Goal: Task Accomplishment & Management: Manage account settings

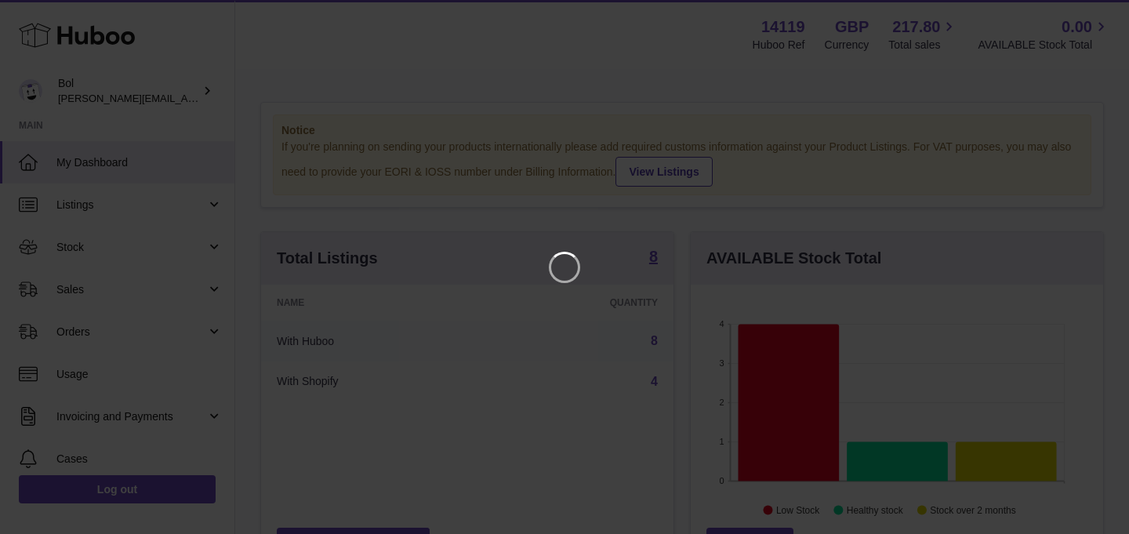
scroll to position [245, 412]
click at [1085, 14] on icon "Close" at bounding box center [1088, 14] width 19 height 19
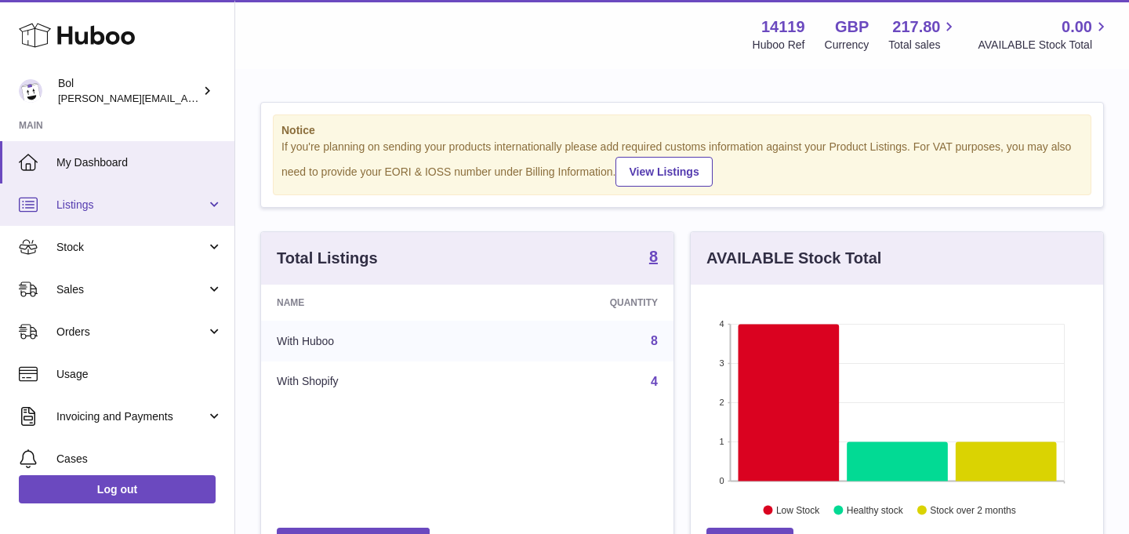
click at [96, 201] on span "Listings" at bounding box center [131, 205] width 150 height 15
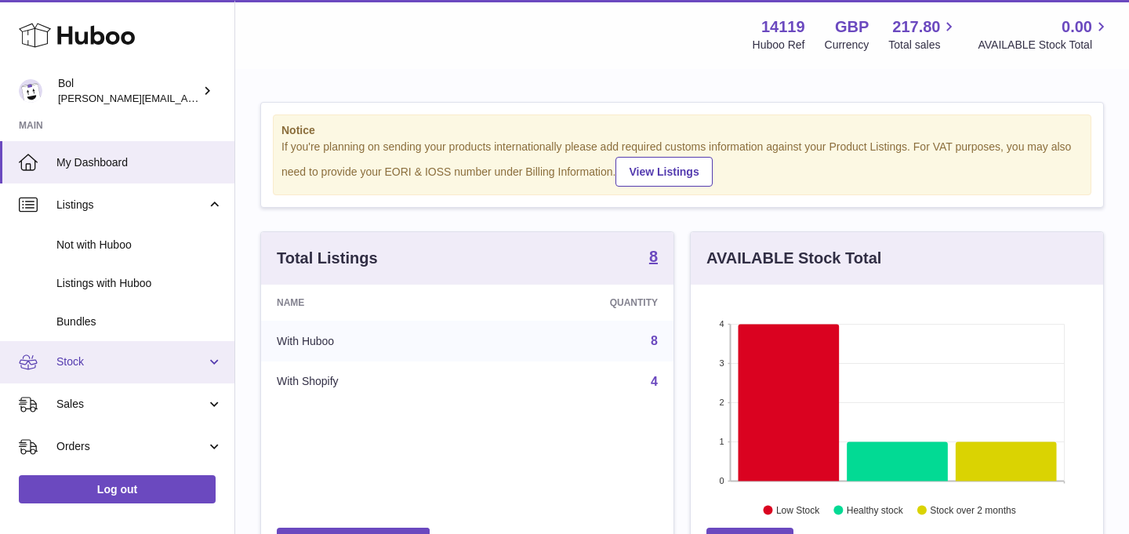
click at [103, 361] on span "Stock" at bounding box center [131, 361] width 150 height 15
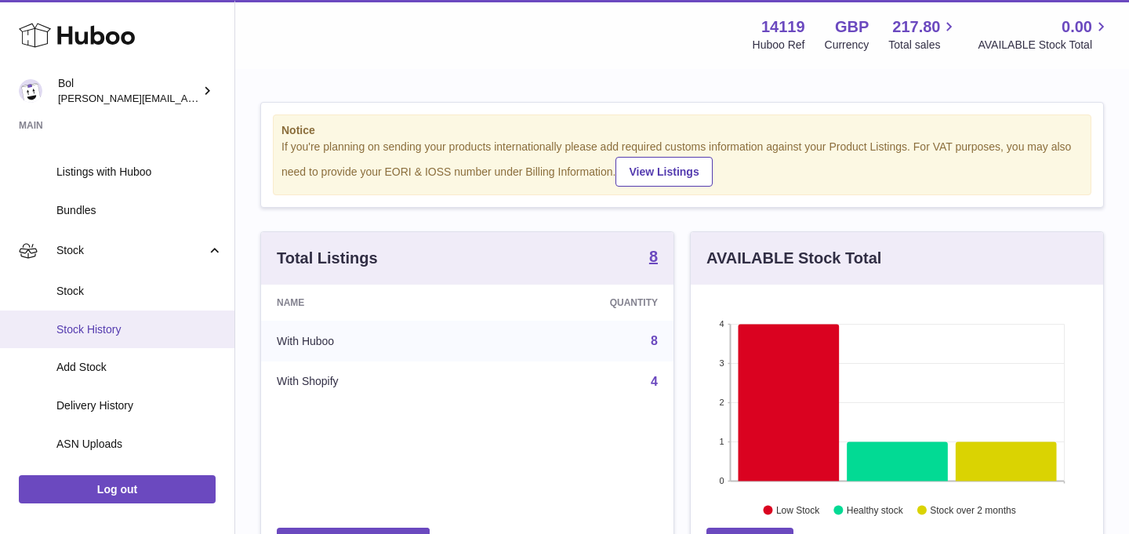
scroll to position [122, 0]
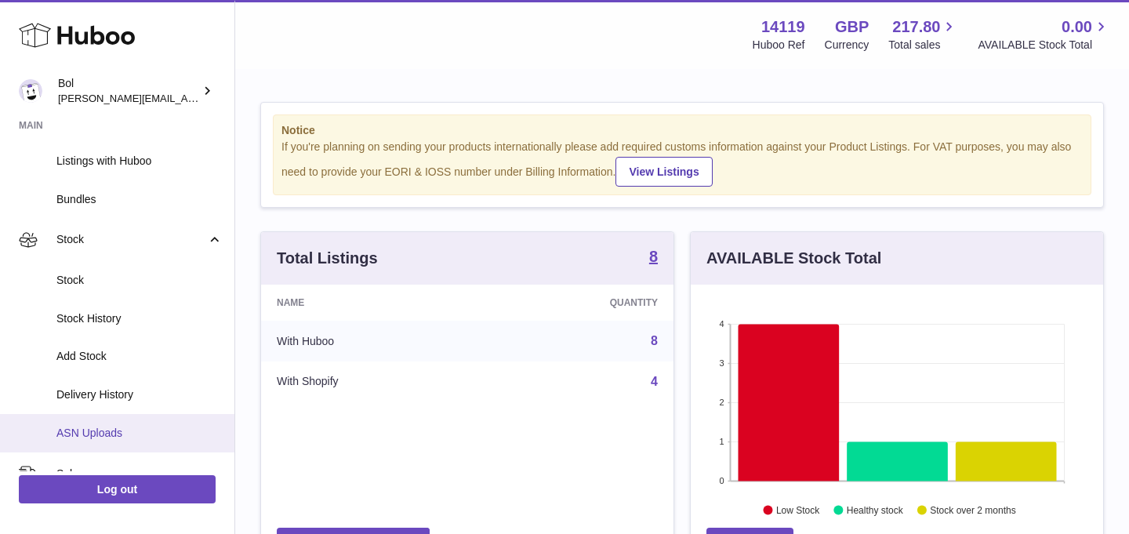
click at [144, 433] on span "ASN Uploads" at bounding box center [139, 433] width 166 height 15
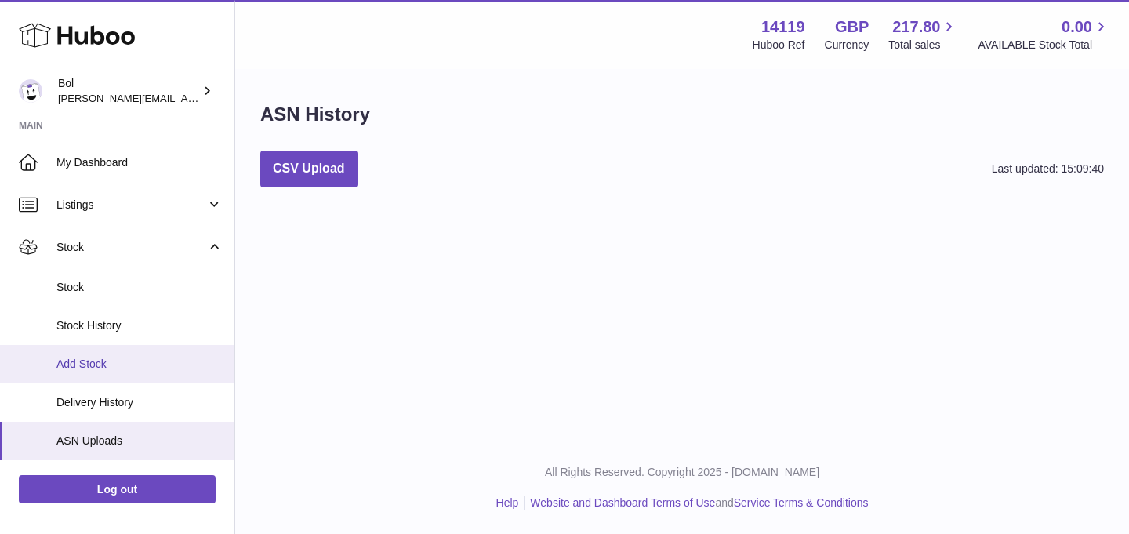
click at [129, 364] on span "Add Stock" at bounding box center [139, 364] width 166 height 15
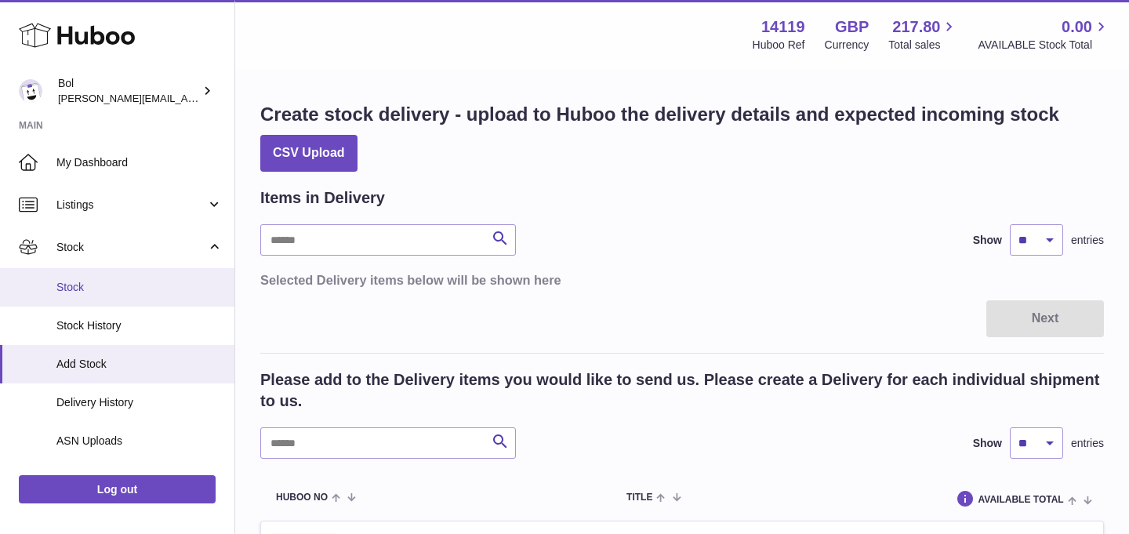
click at [96, 294] on span "Stock" at bounding box center [139, 287] width 166 height 15
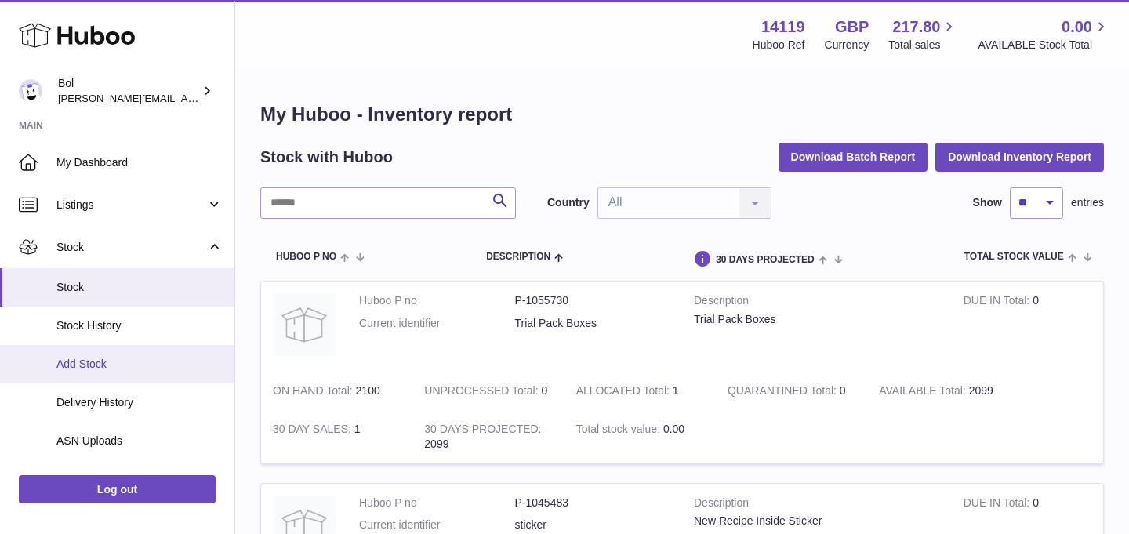
click at [75, 361] on span "Add Stock" at bounding box center [139, 364] width 166 height 15
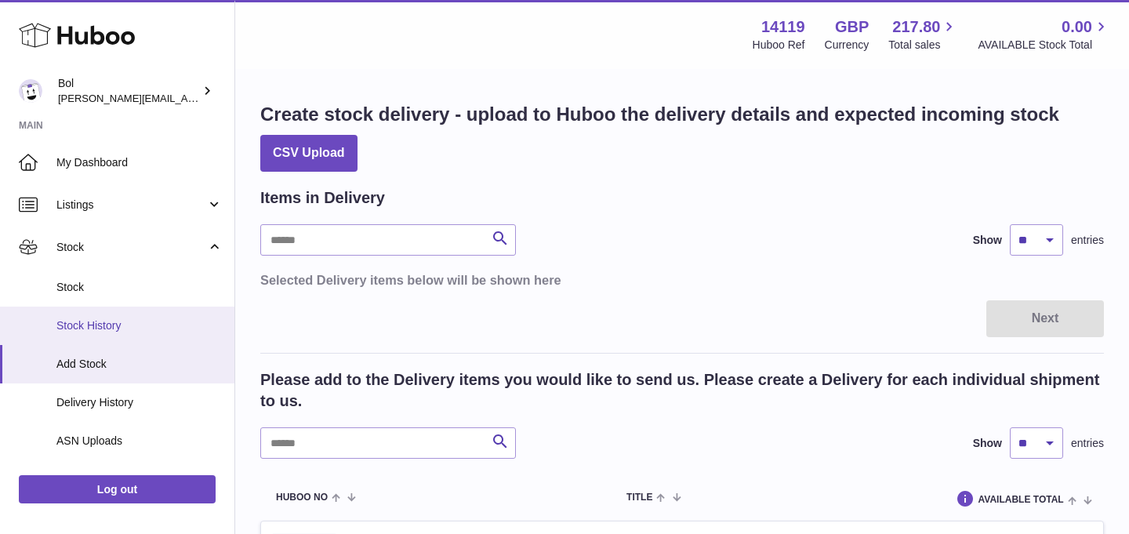
click at [103, 325] on span "Stock History" at bounding box center [139, 325] width 166 height 15
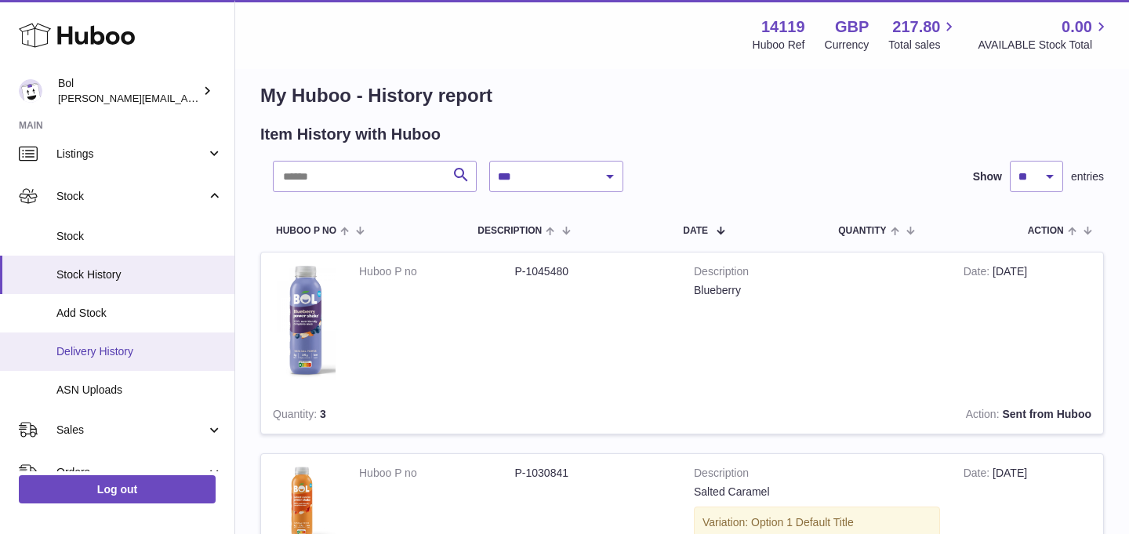
scroll to position [60, 0]
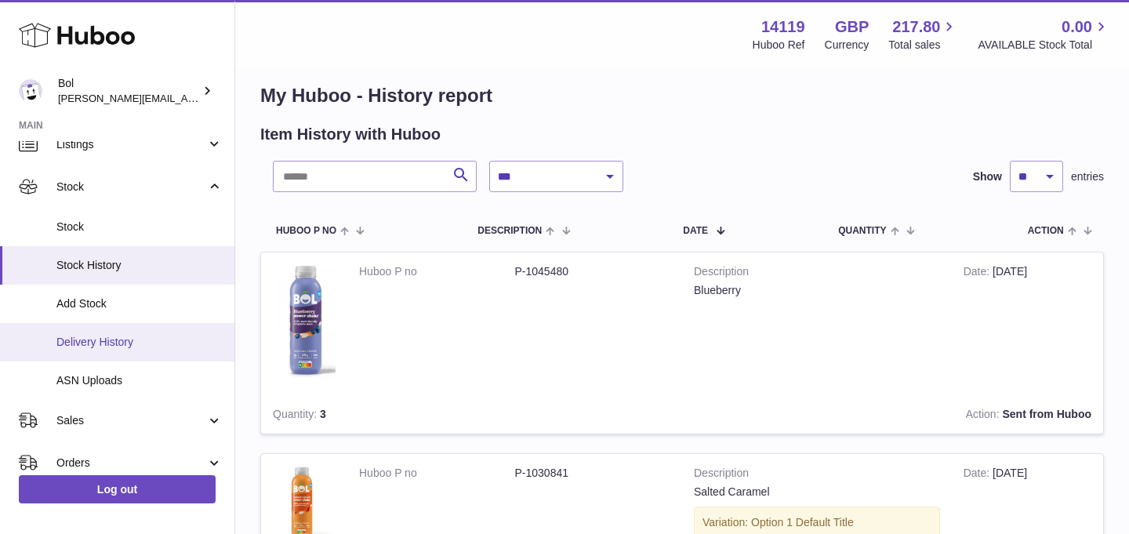
click at [131, 344] on span "Delivery History" at bounding box center [139, 342] width 166 height 15
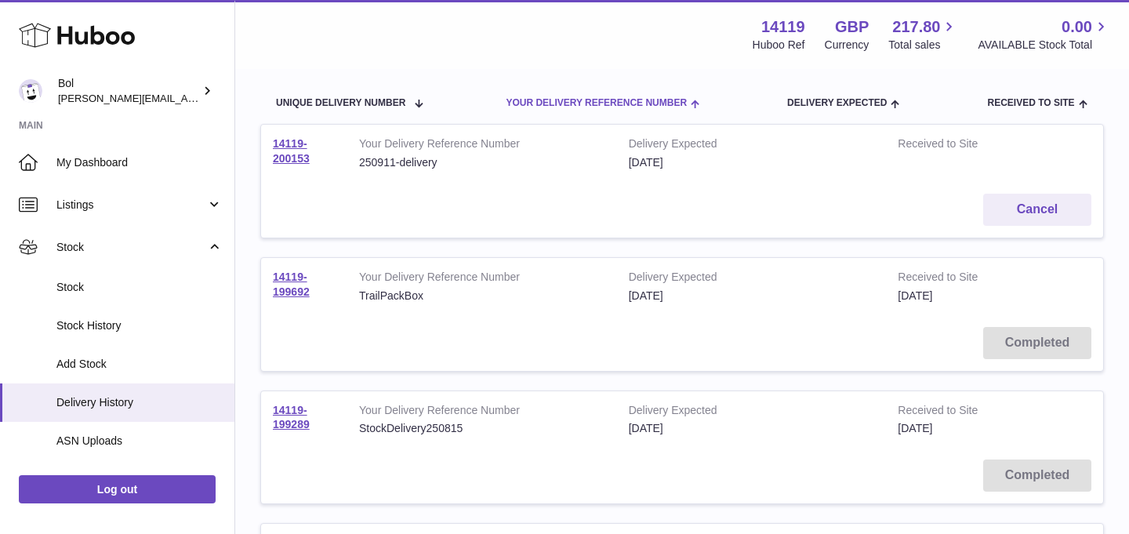
scroll to position [154, 0]
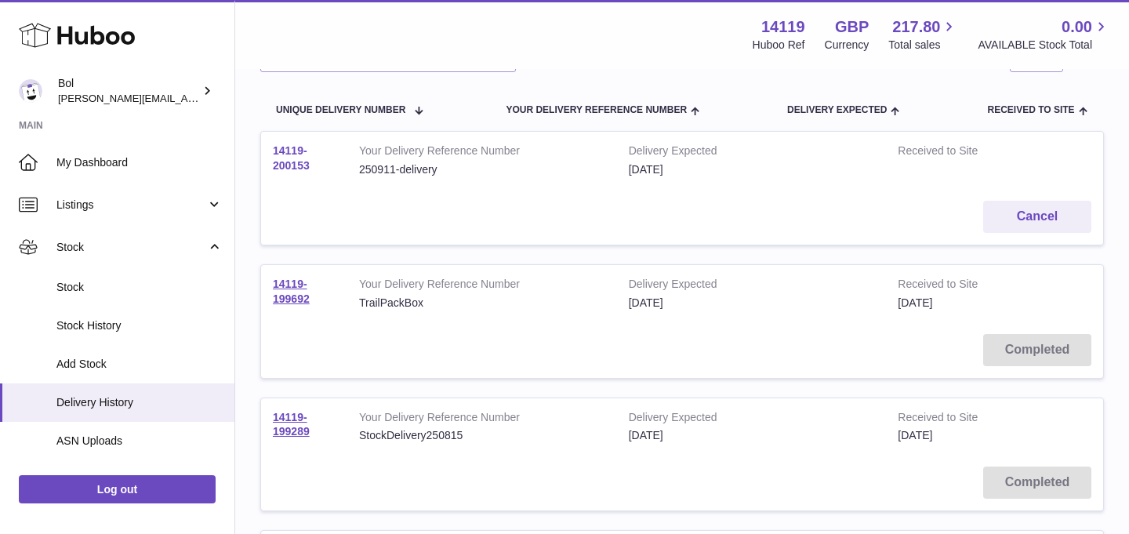
click at [285, 161] on link "14119-200153" at bounding box center [291, 157] width 37 height 27
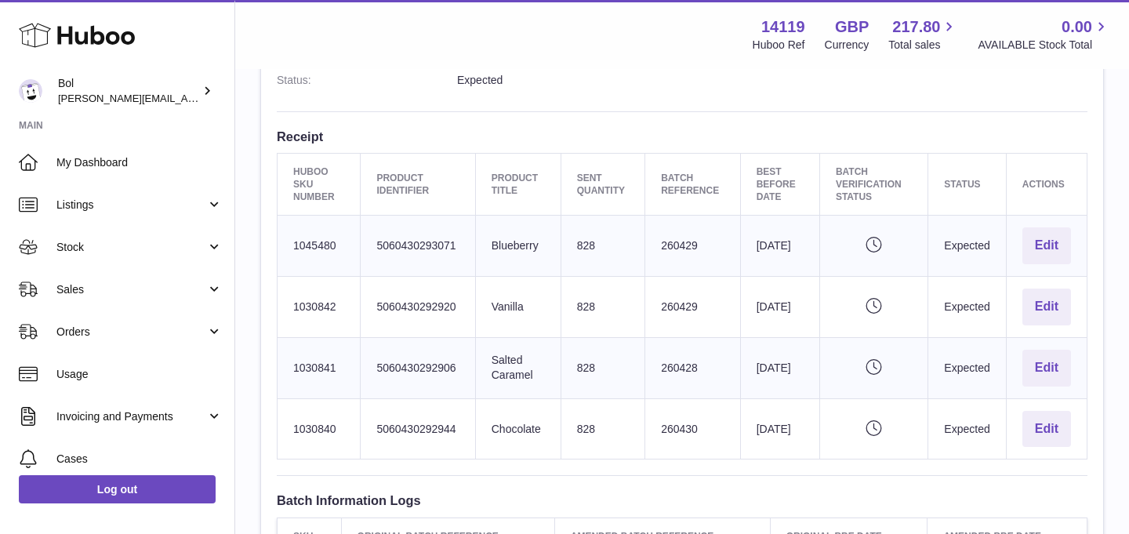
scroll to position [452, 0]
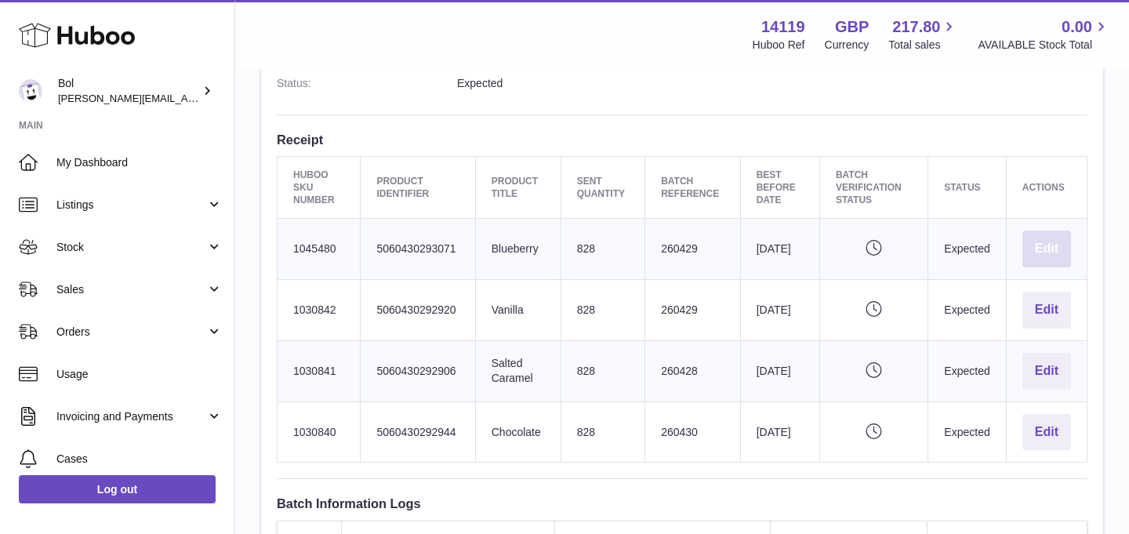
click at [1054, 249] on button "Edit" at bounding box center [1046, 248] width 49 height 37
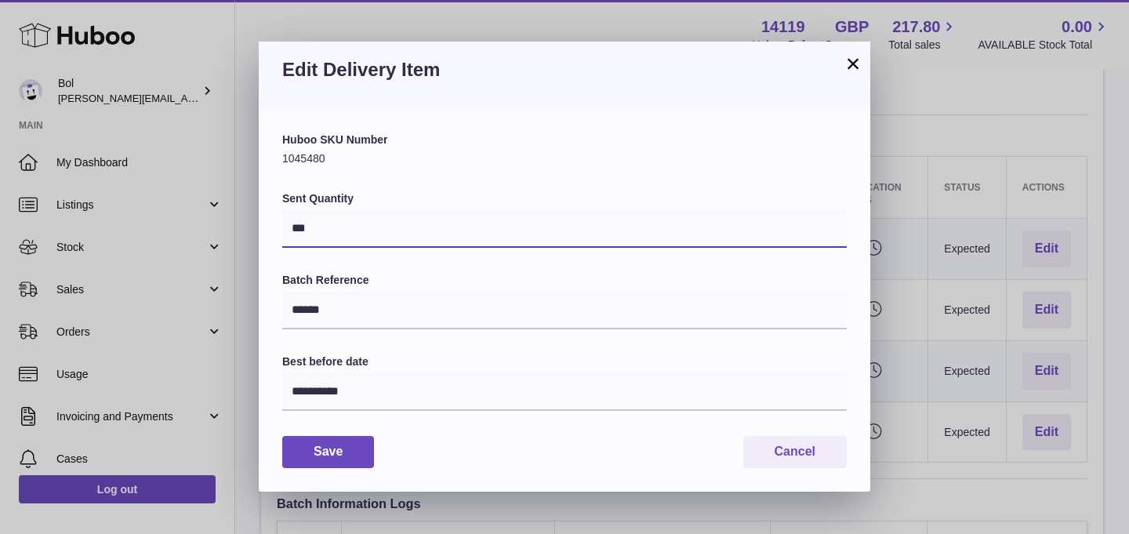
drag, startPoint x: 325, startPoint y: 234, endPoint x: 183, endPoint y: 229, distance: 142.0
click at [183, 229] on div "**********" at bounding box center [564, 267] width 1129 height 534
type input "****"
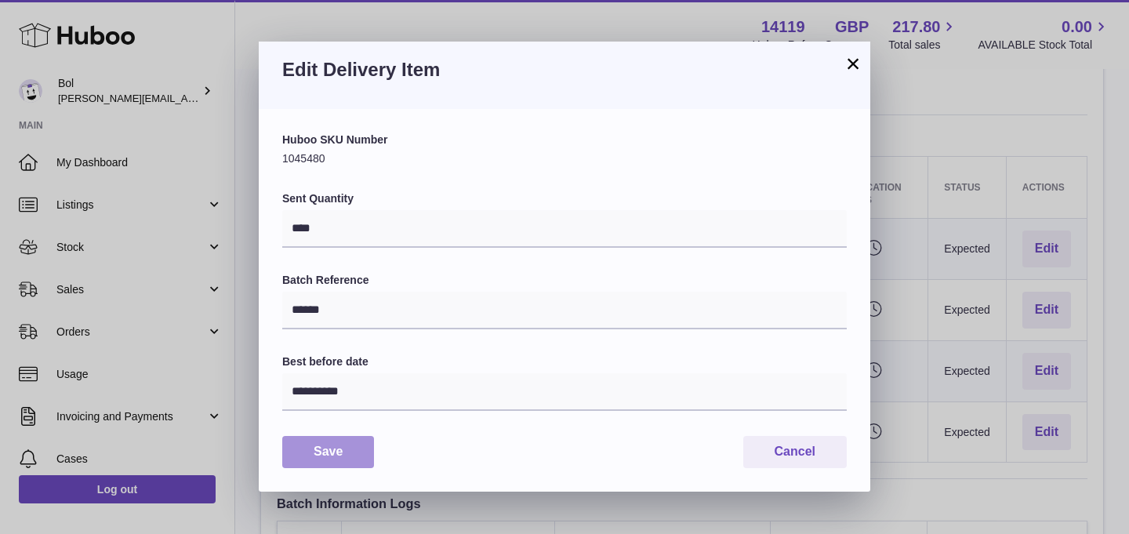
click at [343, 442] on button "Save" at bounding box center [328, 452] width 92 height 32
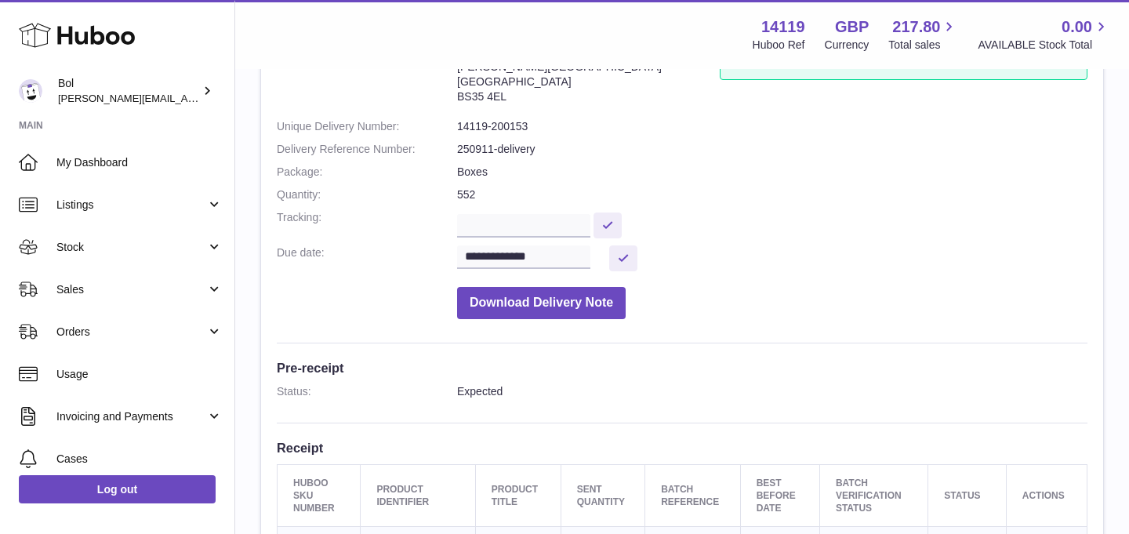
scroll to position [0, 0]
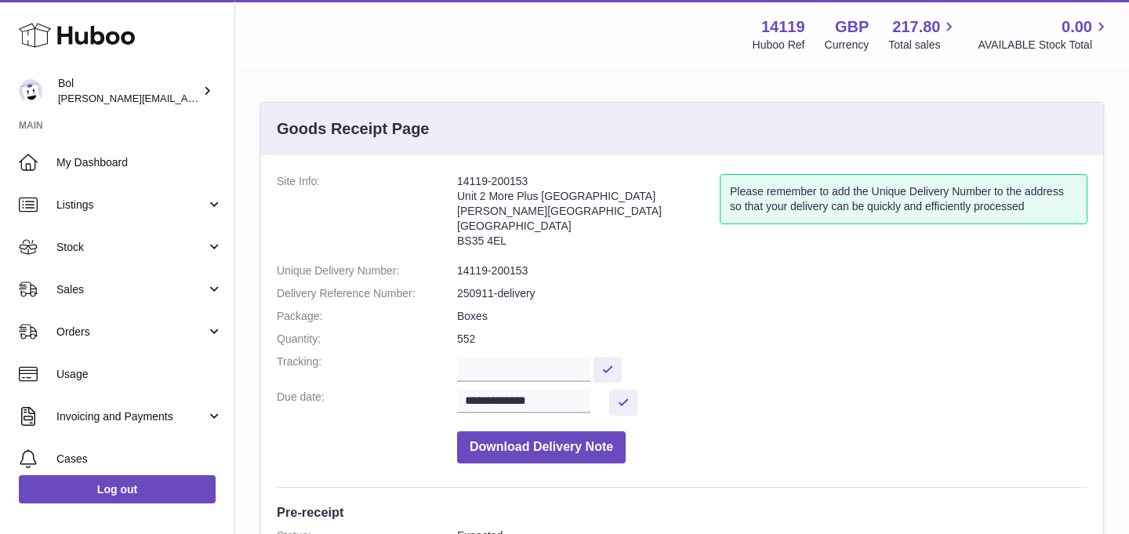
click at [469, 335] on dd "552" at bounding box center [772, 339] width 630 height 15
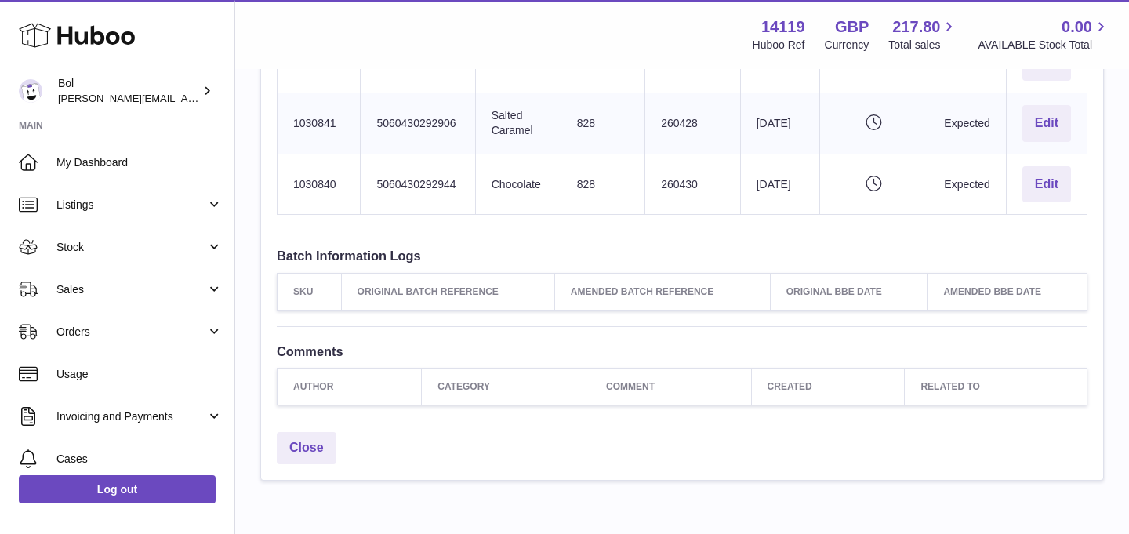
scroll to position [702, 0]
click at [317, 442] on link "Close" at bounding box center [307, 446] width 60 height 32
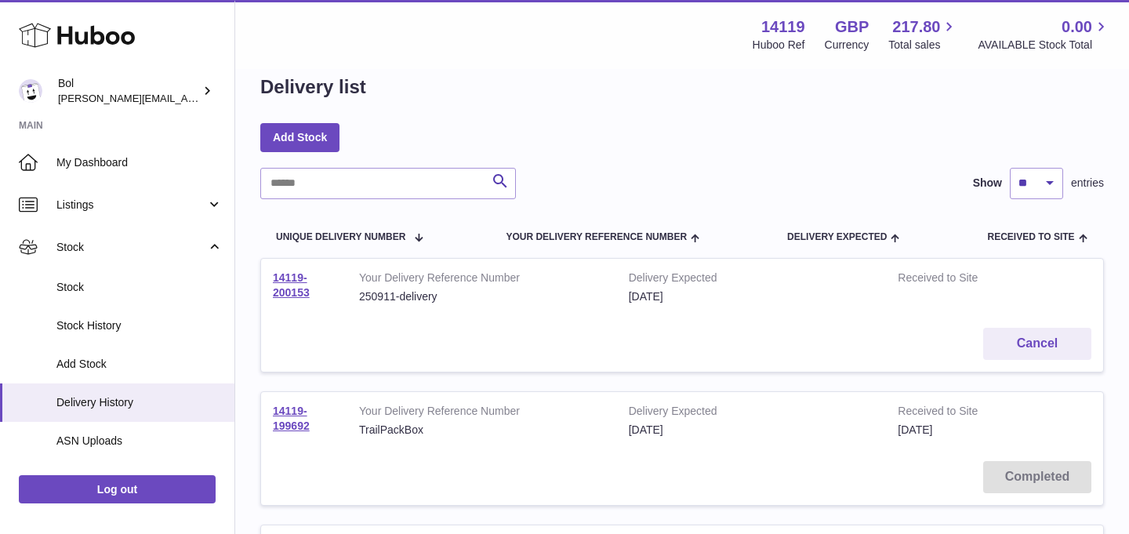
scroll to position [30, 0]
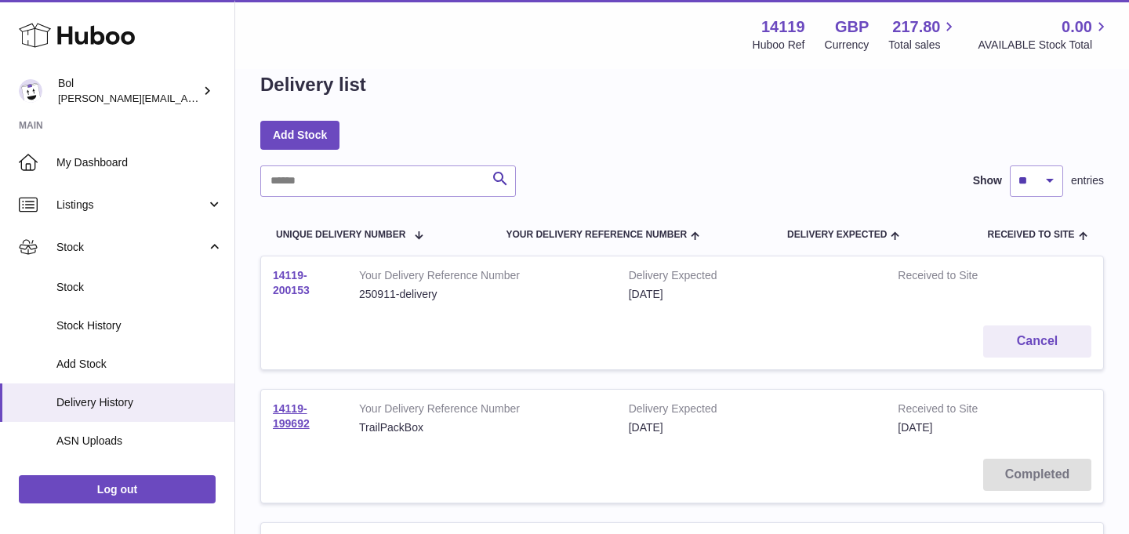
click at [285, 279] on link "14119-200153" at bounding box center [291, 282] width 37 height 27
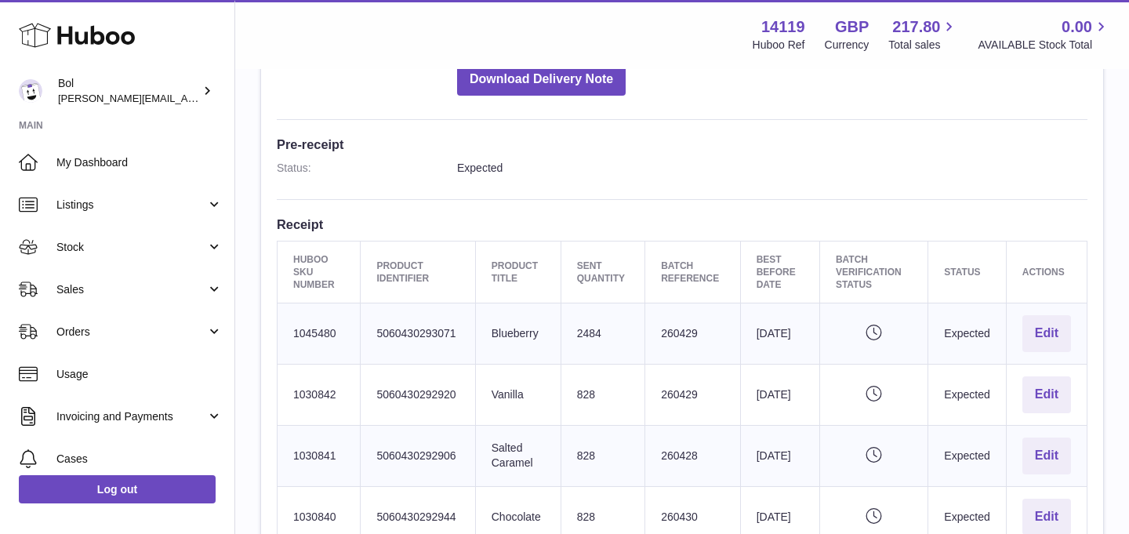
scroll to position [401, 0]
